Goal: Task Accomplishment & Management: Manage account settings

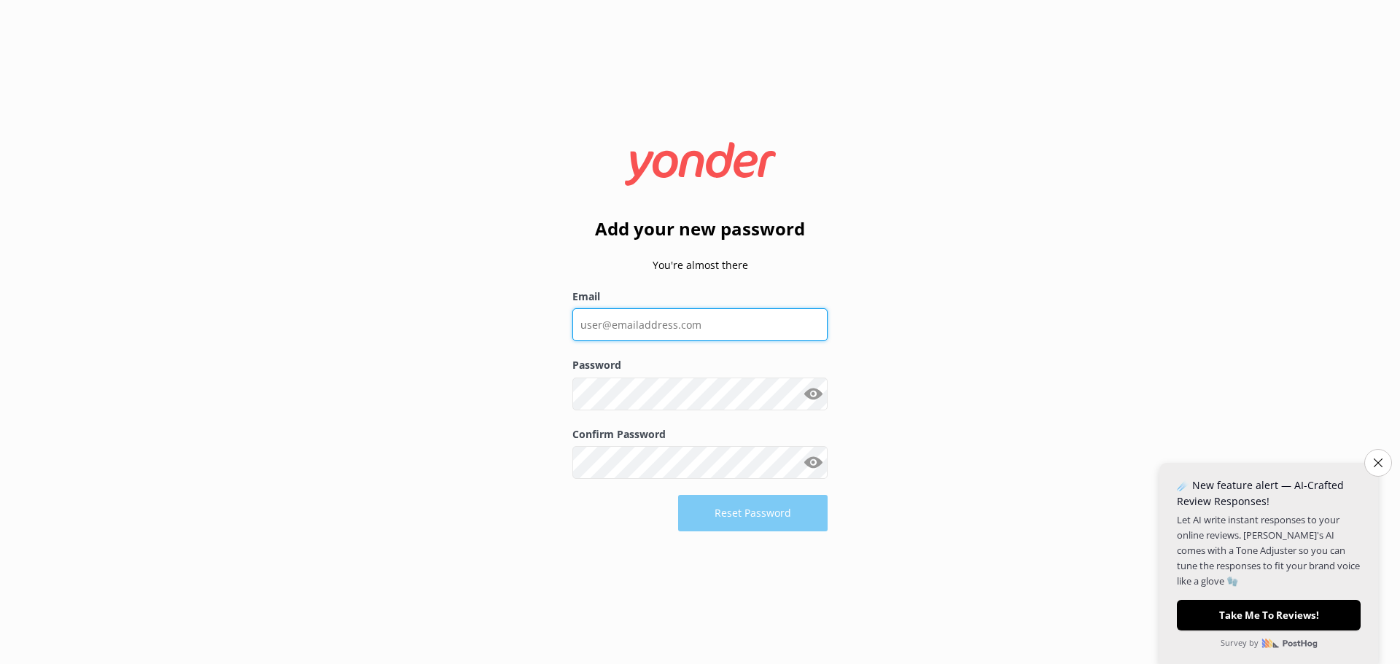
click at [664, 331] on input "Email" at bounding box center [700, 325] width 255 height 33
paste input "[PERSON_NAME][EMAIL_ADDRESS][DOMAIN_NAME]"
type input "[PERSON_NAME][EMAIL_ADDRESS][DOMAIN_NAME]"
click at [1011, 316] on div "Add your new password You're almost there Email [PERSON_NAME][EMAIL_ADDRESS][DO…" at bounding box center [700, 332] width 1400 height 664
click at [808, 396] on button "Show password" at bounding box center [813, 394] width 29 height 29
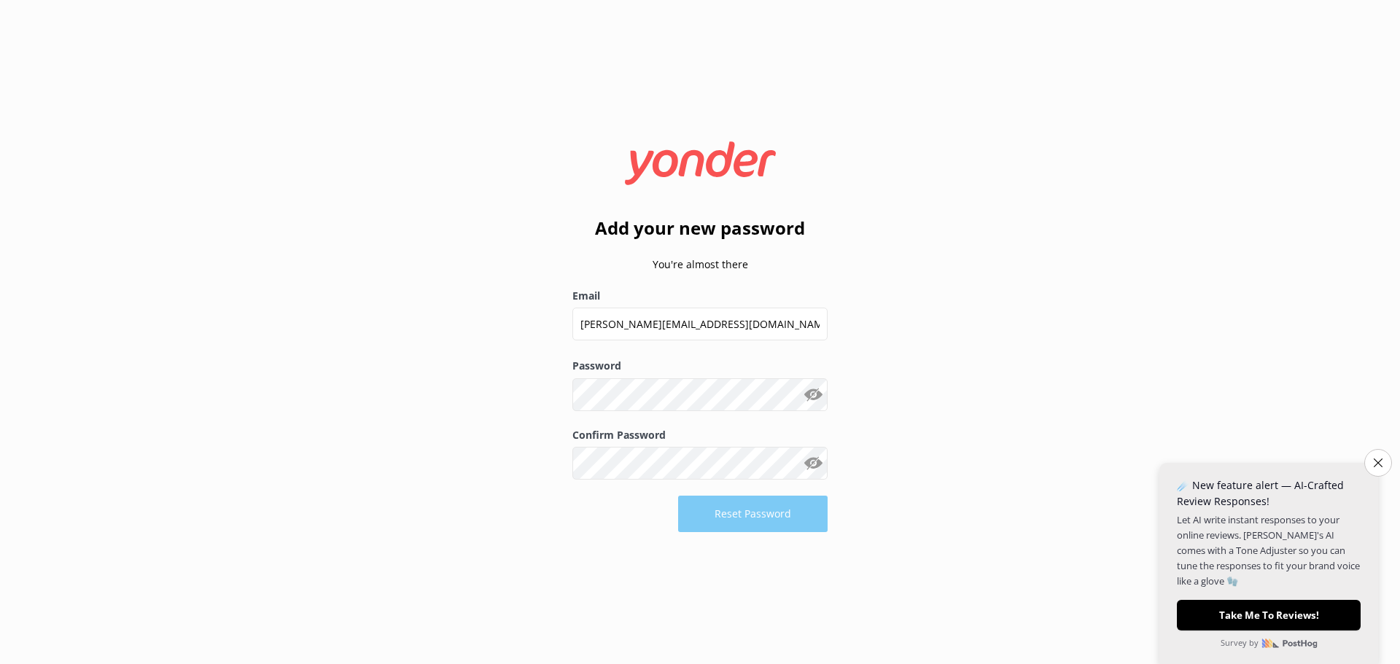
click at [815, 468] on button "Show password" at bounding box center [813, 463] width 29 height 29
click at [739, 517] on button "Reset Password" at bounding box center [753, 514] width 150 height 36
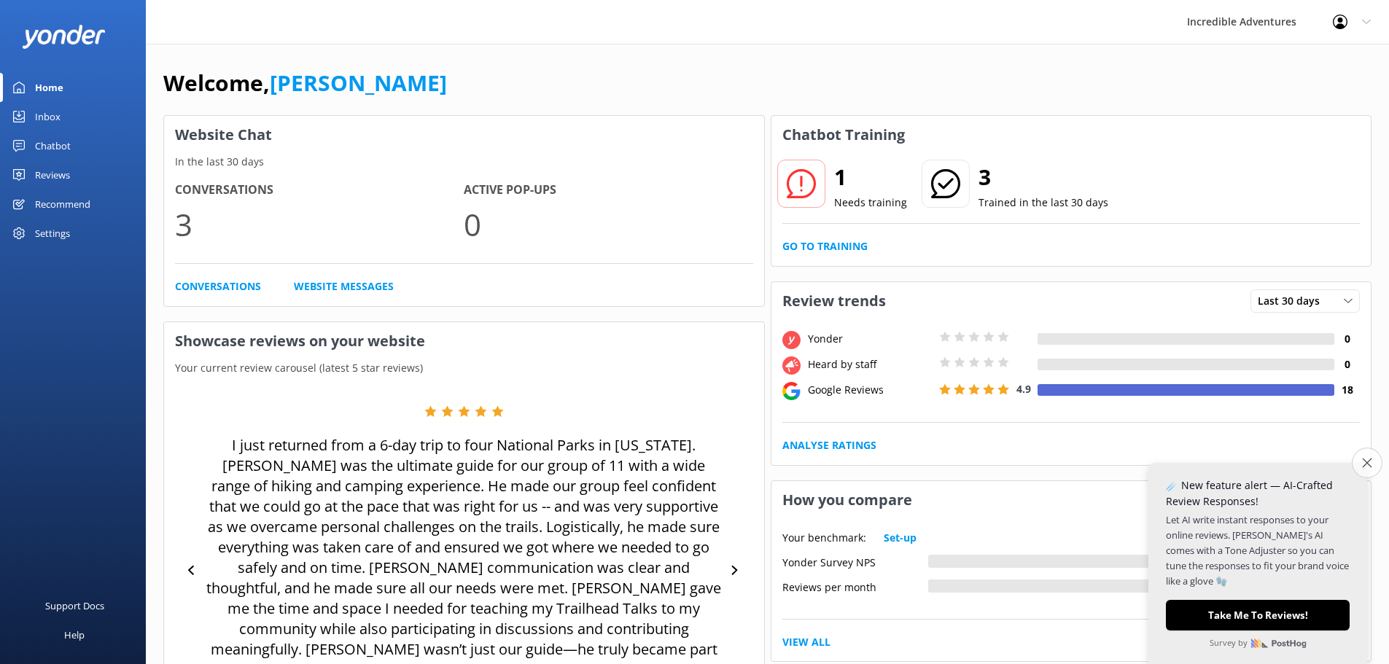
click at [1365, 469] on button "Close survey" at bounding box center [1367, 463] width 31 height 31
